Goal: Find specific page/section: Find specific page/section

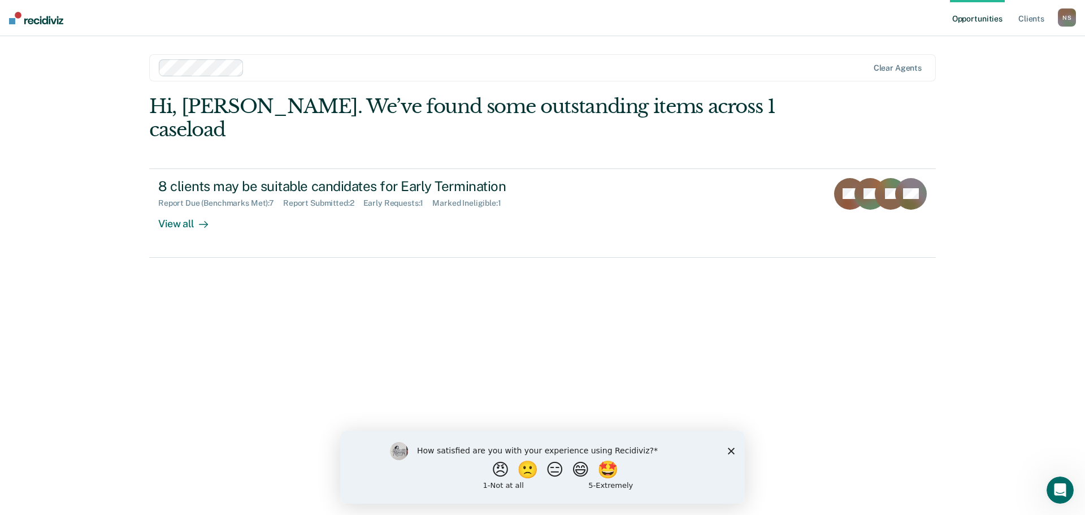
click at [729, 449] on icon "Close survey" at bounding box center [731, 450] width 7 height 7
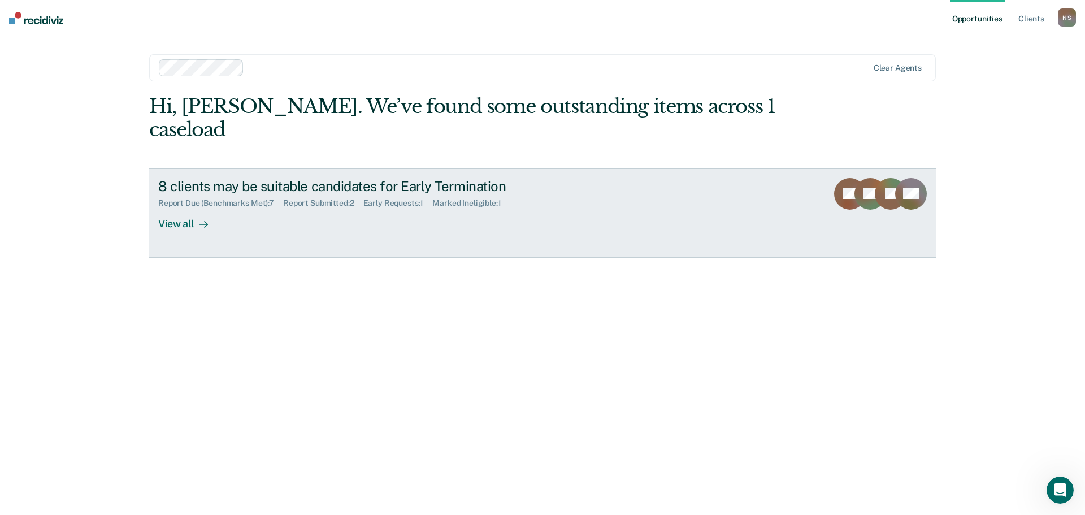
click at [198, 217] on div at bounding box center [201, 223] width 14 height 13
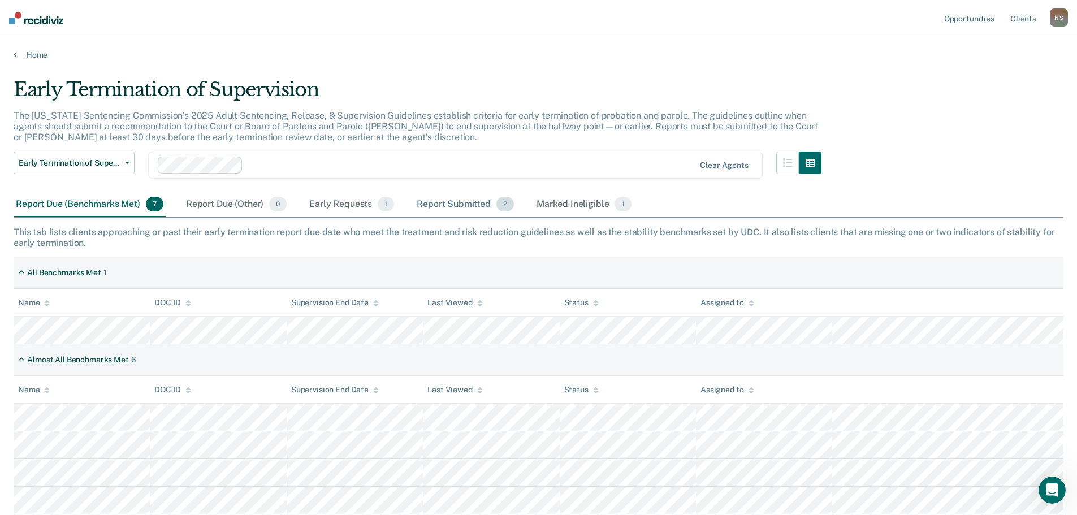
click at [480, 209] on div "Report Submitted 2" at bounding box center [465, 204] width 102 height 25
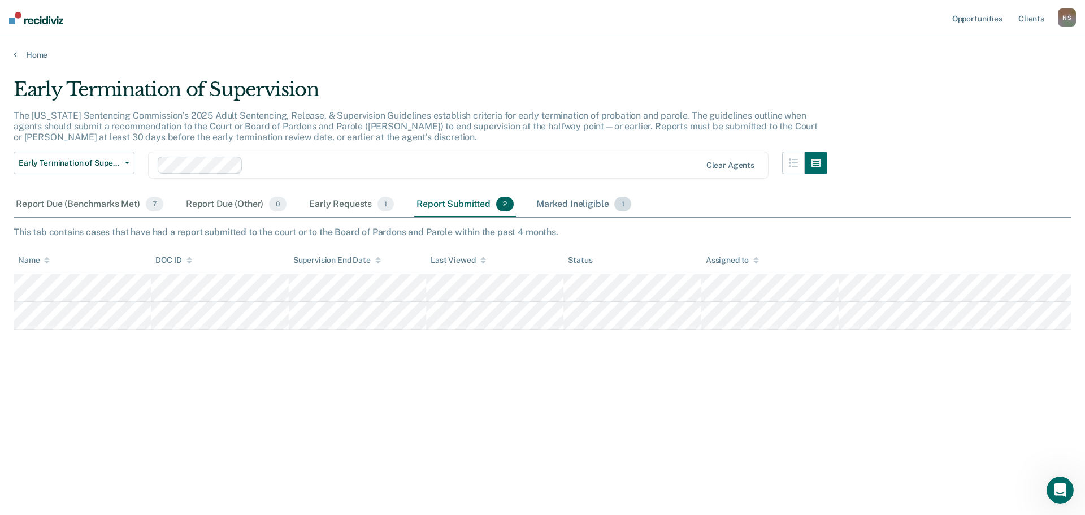
click at [570, 201] on div "Marked Ineligible 1" at bounding box center [583, 204] width 99 height 25
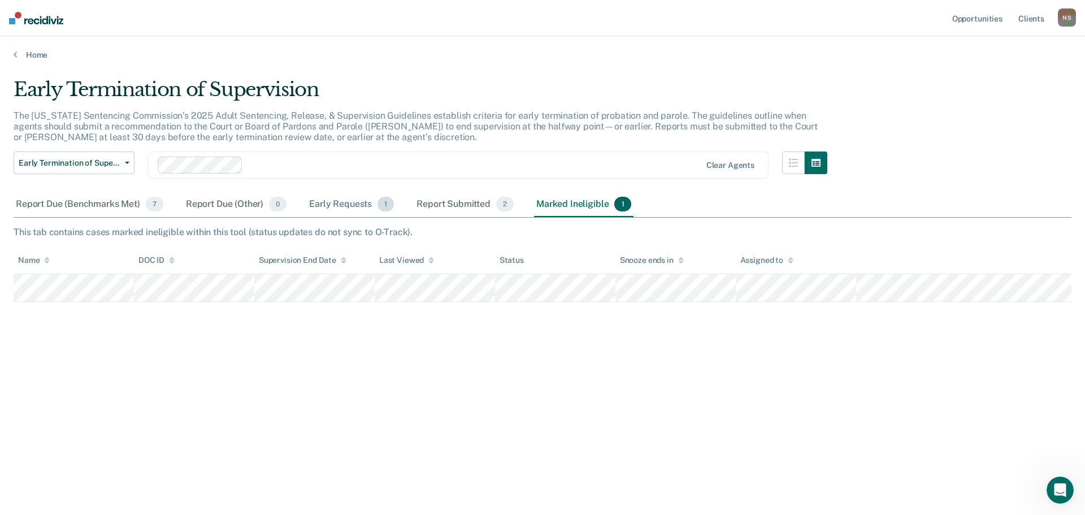
click at [338, 201] on div "Early Requests 1" at bounding box center [351, 204] width 89 height 25
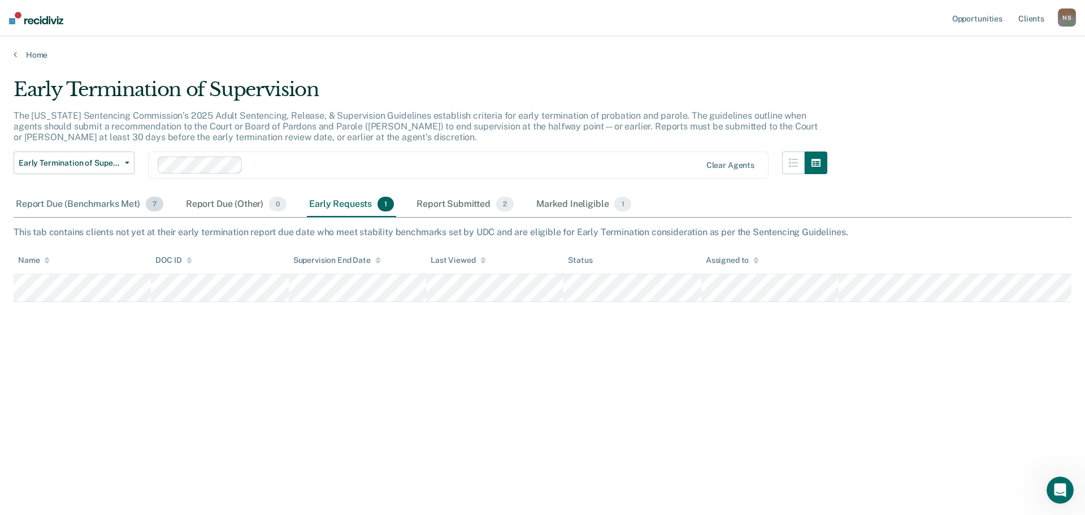
click at [86, 210] on div "Report Due (Benchmarks Met) 7" at bounding box center [90, 204] width 152 height 25
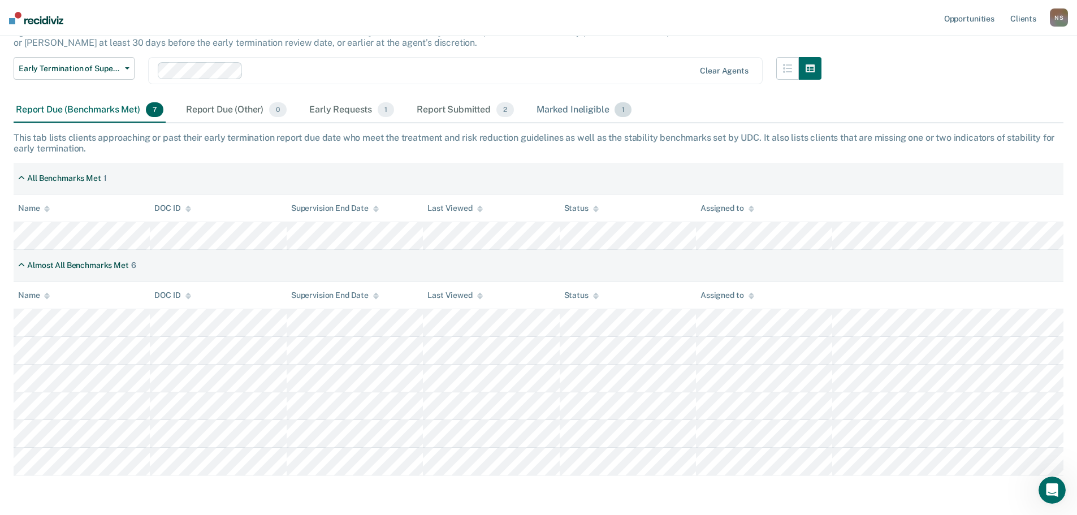
scroll to position [136, 0]
